Goal: Contribute content: Contribute content

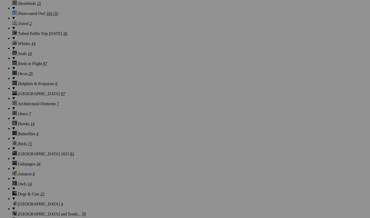
scroll to position [538, 0]
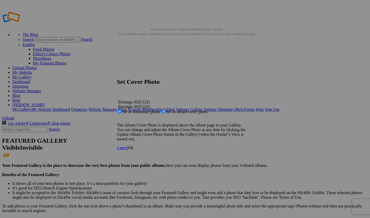
click at [133, 150] on span "Ok" at bounding box center [130, 147] width 5 height 4
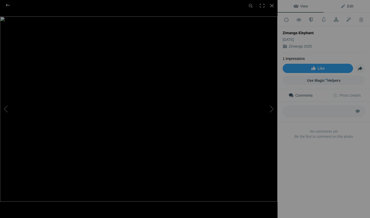
click at [350, 5] on span "Edit" at bounding box center [346, 6] width 13 height 4
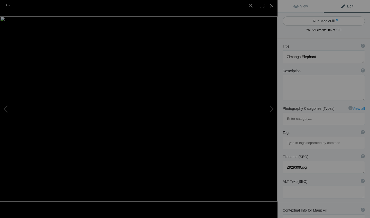
click at [345, 23] on button "Run MagicFill AI" at bounding box center [323, 20] width 82 height 9
type textarea "Majestic Elephant Close-Up in Black and White"
type textarea "This stunning black and white photograph captures the intricate textures and de…"
type textarea "majestic-elephant-close-up-black-and-white.jpg"
type textarea "Close-up of an elephant's face in black and white, highlighting its textured sk…"
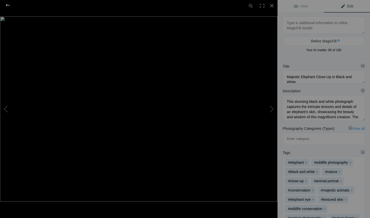
click at [10, 5] on div at bounding box center [7, 5] width 18 height 10
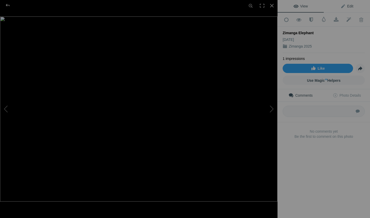
click at [353, 10] on link "Edit" at bounding box center [347, 6] width 46 height 12
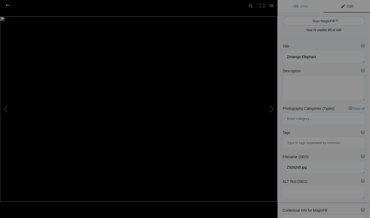
click at [345, 21] on button "Run MagicFill AI" at bounding box center [323, 20] width 82 height 9
type textarea "Majestic Elephant Portrait Against Dark Background"
type textarea "This stunning close-up captures the grandeur of an elephant, showcasing its int…"
type textarea "majestic-elephant-portrait-dark-background.jpg"
type textarea "Close-up portrait of a majestic elephant with large ears and trunk against a bl…"
